Goal: Navigation & Orientation: Find specific page/section

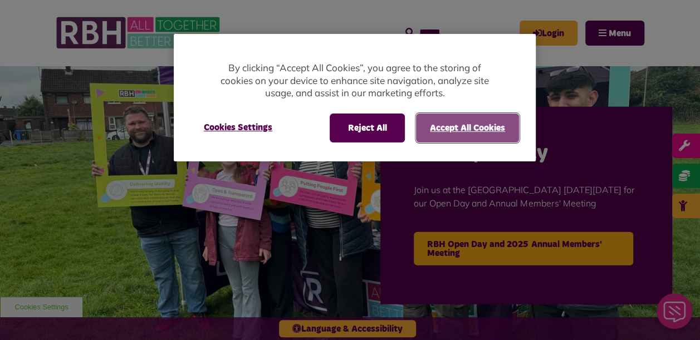
click at [449, 127] on button "Accept All Cookies" at bounding box center [467, 128] width 103 height 29
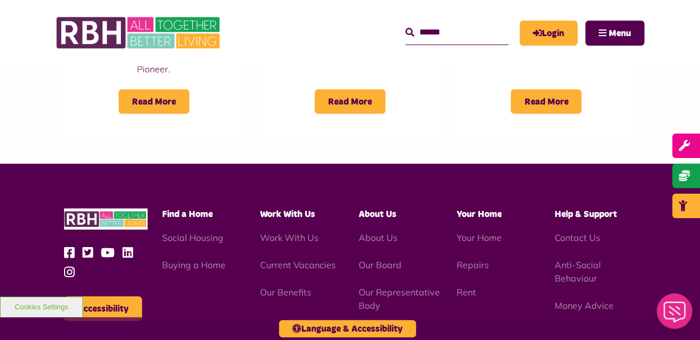
scroll to position [1048, 0]
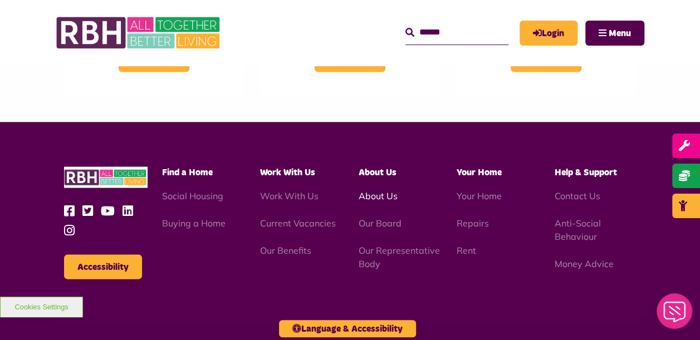
click at [377, 190] on link "About Us" at bounding box center [377, 195] width 39 height 11
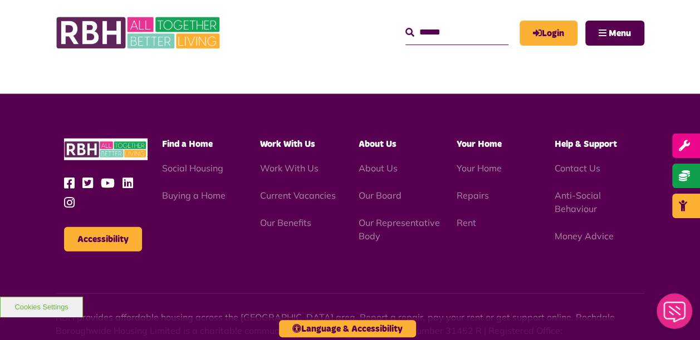
scroll to position [1345, 0]
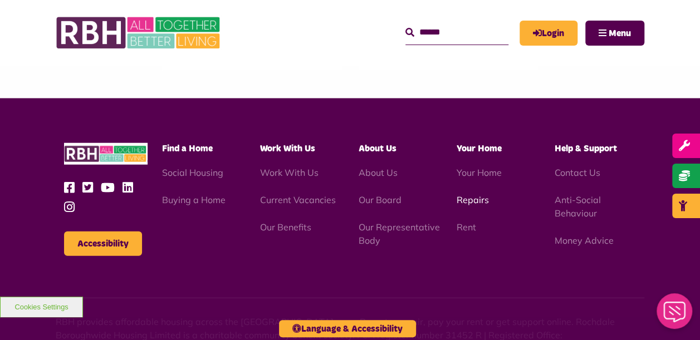
click at [476, 205] on link "Repairs" at bounding box center [472, 199] width 32 height 11
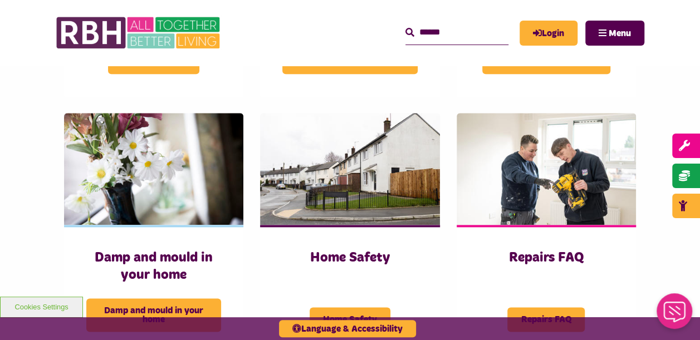
scroll to position [298, 0]
